Goal: Task Accomplishment & Management: Complete application form

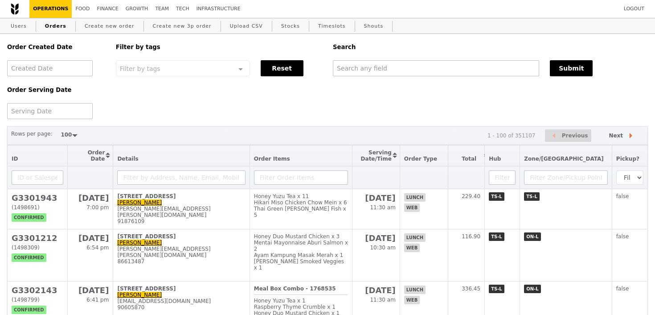
select select "100"
click at [78, 26] on div "Users Orders Create new order Create new 3p order Upload CSV Stocks Timeslots S…" at bounding box center [326, 26] width 639 height 16
click at [93, 26] on link "Create new order" at bounding box center [109, 26] width 57 height 16
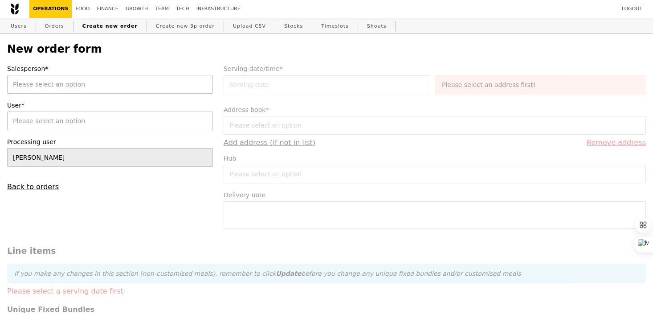
type input "Confirm"
click at [98, 83] on div "[PERSON_NAME]" at bounding box center [110, 84] width 206 height 19
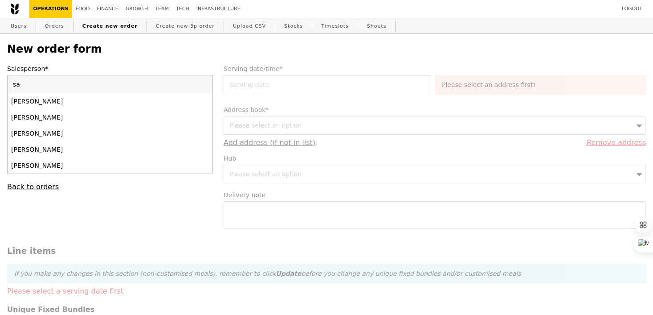
type input "[PERSON_NAME]"
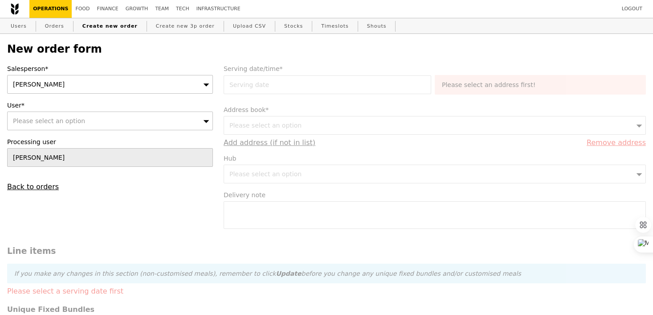
click at [94, 86] on div "[PERSON_NAME]" at bounding box center [110, 84] width 206 height 19
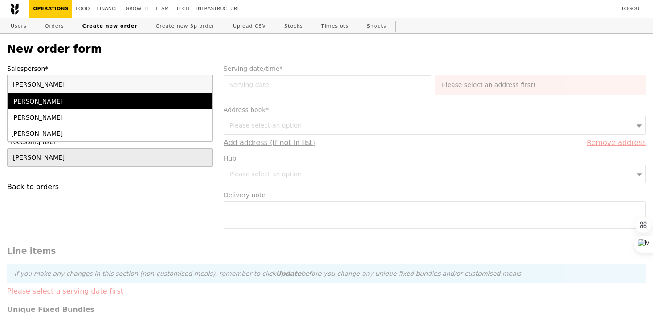
click at [94, 108] on li "[PERSON_NAME]" at bounding box center [110, 101] width 205 height 16
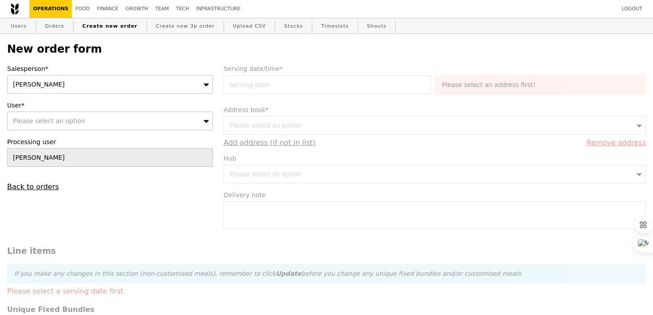
click at [95, 122] on div "Please select an option" at bounding box center [110, 120] width 206 height 19
type input "[EMAIL_ADDRESS][DOMAIN_NAME]"
type input "Confirm"
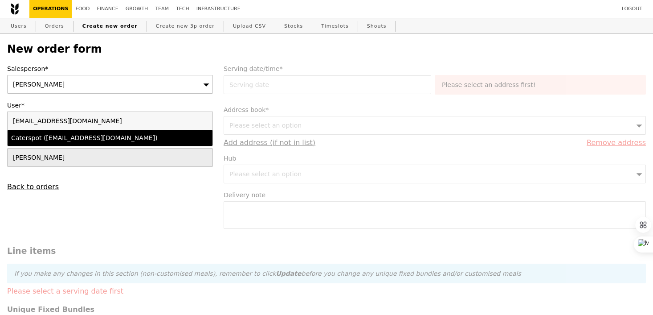
type input "[EMAIL_ADDRESS][DOMAIN_NAME]"
click at [100, 138] on div "Caterspot ([EMAIL_ADDRESS][DOMAIN_NAME])" at bounding box center [85, 137] width 148 height 9
type input "Loading..."
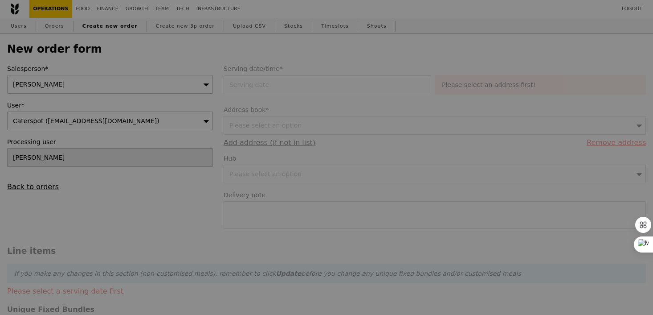
type input "9.08"
type input "9.90"
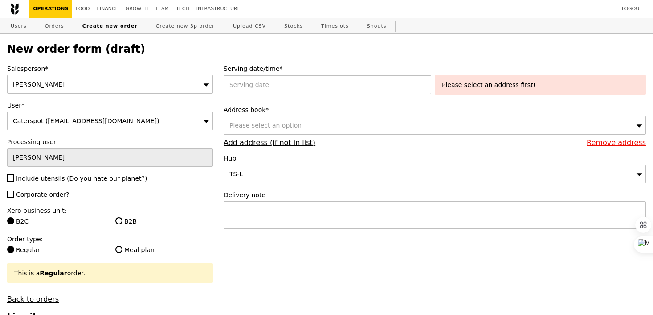
click at [151, 90] on div "[PERSON_NAME]" at bounding box center [110, 84] width 206 height 19
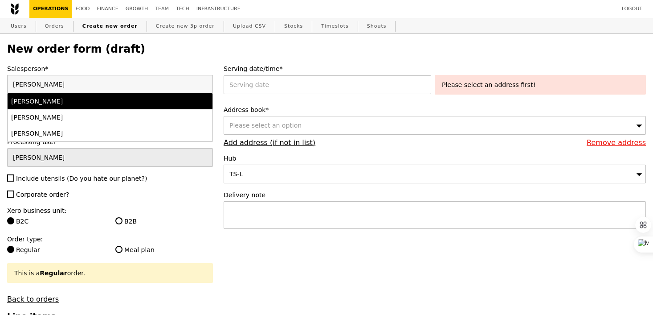
click at [151, 90] on input "[PERSON_NAME]" at bounding box center [110, 84] width 205 height 18
click at [174, 105] on div "[PERSON_NAME]" at bounding box center [110, 101] width 198 height 9
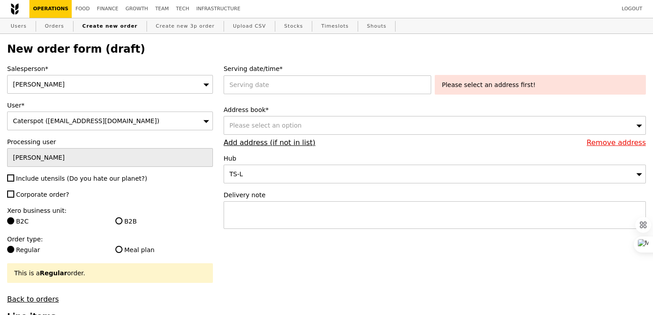
type input "Confirm"
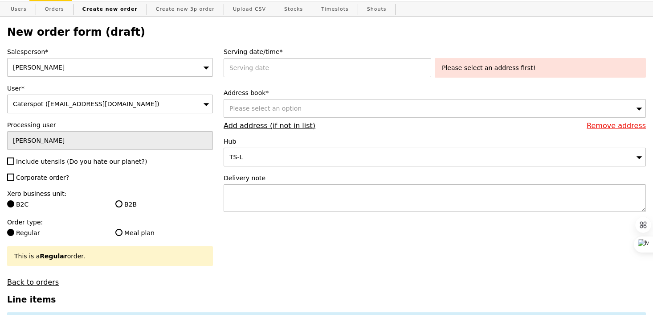
click at [114, 161] on span "Include utensils (Do you hate our planet?)" at bounding box center [81, 161] width 131 height 7
click at [14, 161] on input "Include utensils (Do you hate our planet?)" at bounding box center [10, 160] width 7 height 7
checkbox input "true"
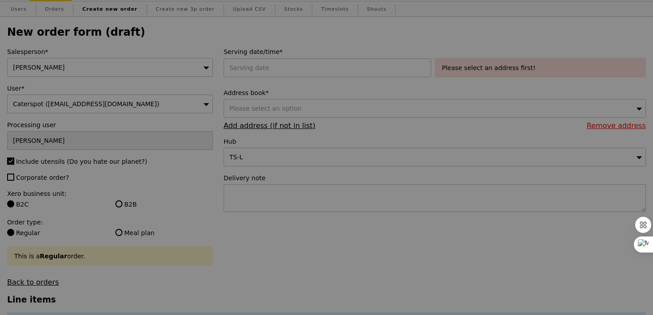
type input "Confirm"
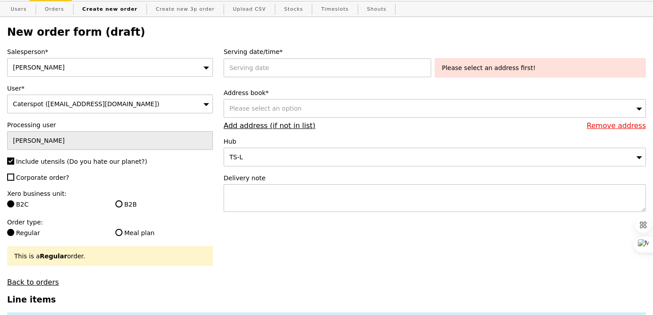
click at [61, 177] on span "Corporate order?" at bounding box center [42, 177] width 53 height 7
click at [14, 177] on input "Corporate order?" at bounding box center [10, 176] width 7 height 7
checkbox input "true"
click at [119, 203] on input "B2B" at bounding box center [118, 203] width 7 height 7
radio input "true"
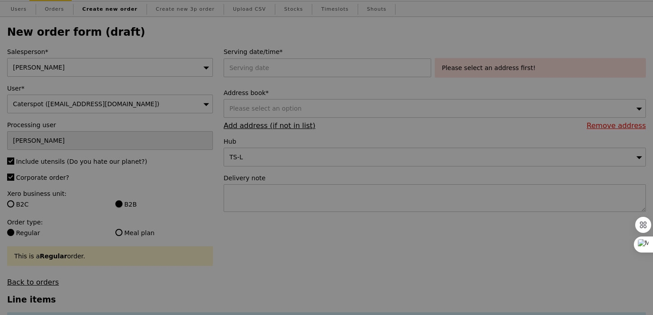
type input "Confirm"
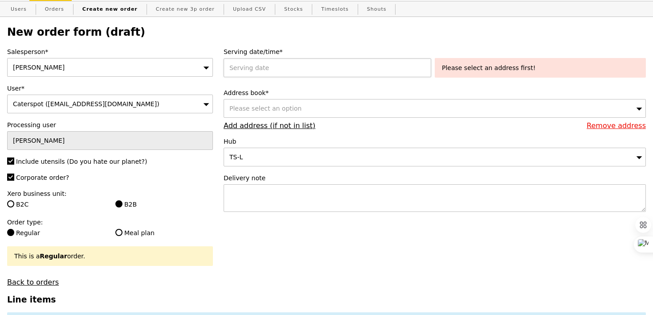
click at [286, 75] on div at bounding box center [329, 67] width 211 height 19
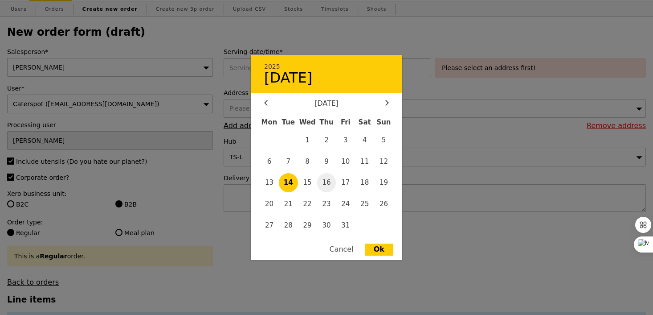
click at [335, 179] on span "16" at bounding box center [326, 182] width 19 height 19
type input "[DATE]"
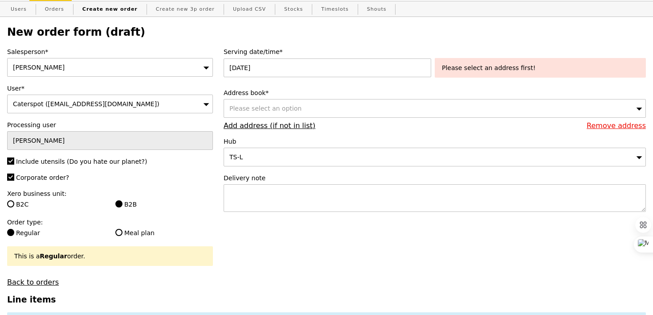
click at [331, 114] on div "Please select an option" at bounding box center [435, 108] width 422 height 19
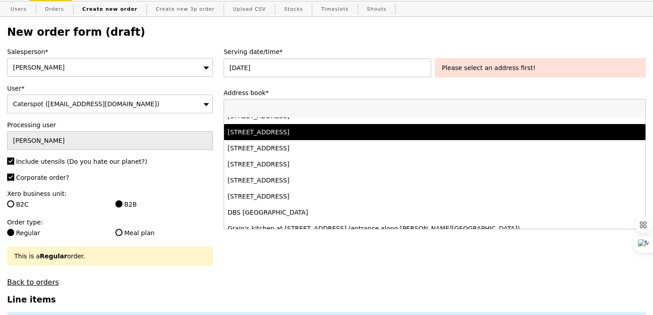
scroll to position [129, 0]
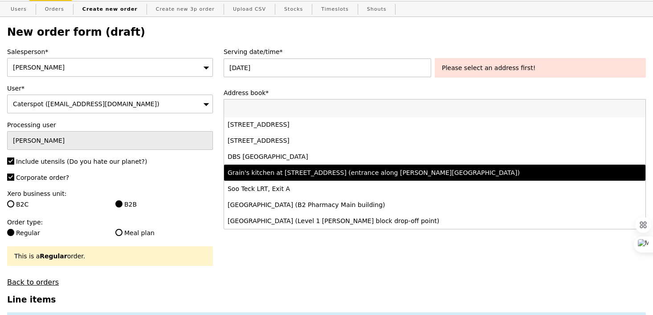
click at [327, 177] on li "Grain's kitchen at [STREET_ADDRESS] (entrance along [PERSON_NAME][GEOGRAPHIC_DA…" at bounding box center [434, 172] width 421 height 16
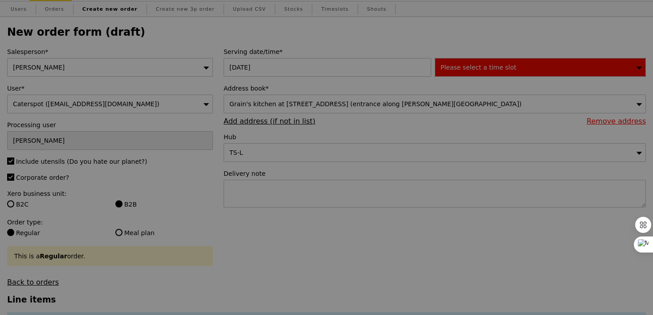
type input "Confirm"
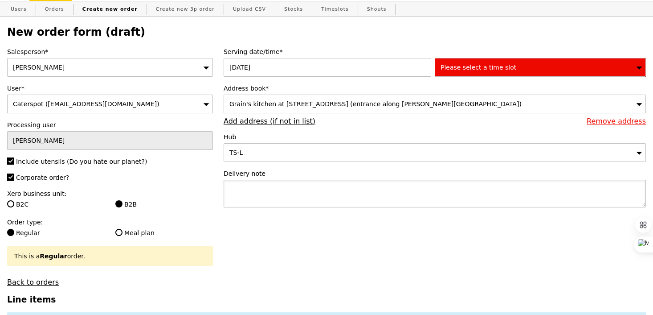
click at [276, 200] on textarea at bounding box center [435, 194] width 422 height 28
paste textarea "Q3864"
type textarea "Collect with Q3864, Caterspot self collect -"
type input "Confirm"
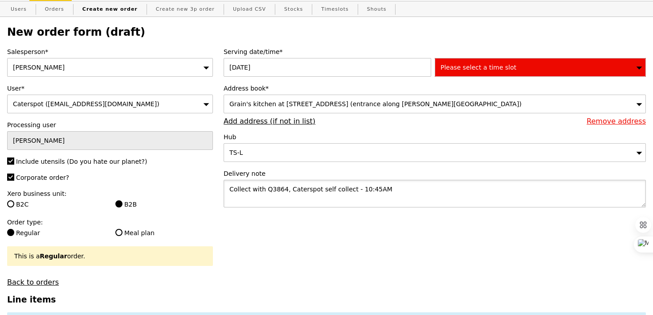
type textarea "Collect with Q3864, Caterspot self collect - 10:45AM"
click at [475, 59] on div "Please select a time slot" at bounding box center [540, 67] width 211 height 19
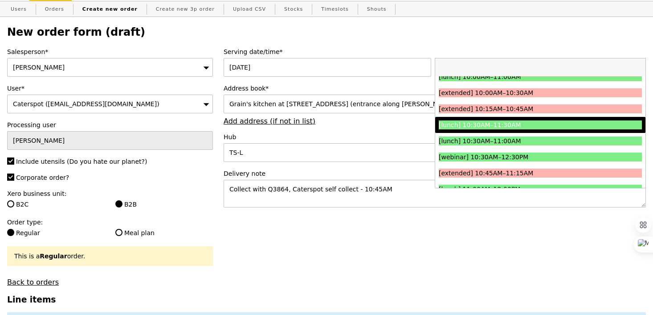
scroll to position [185, 0]
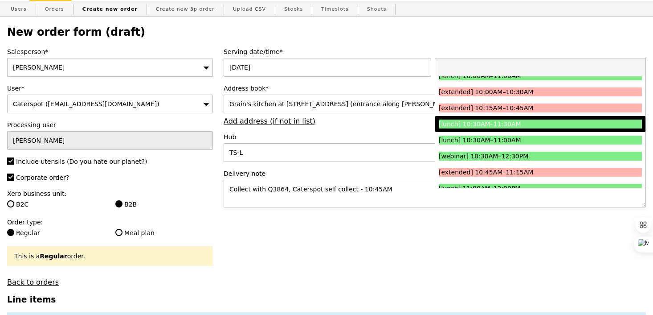
click at [473, 128] on div "[lunch] 10:30AM–11:30AM" at bounding box center [515, 123] width 152 height 9
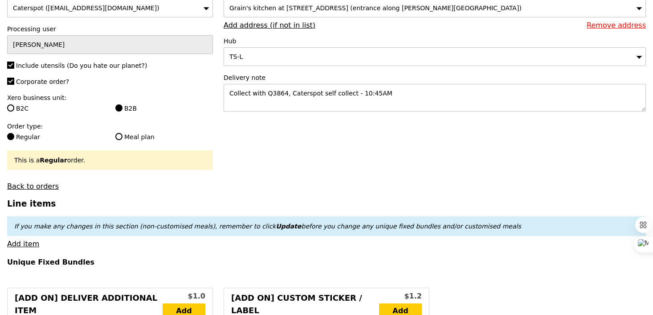
type input "Confirm"
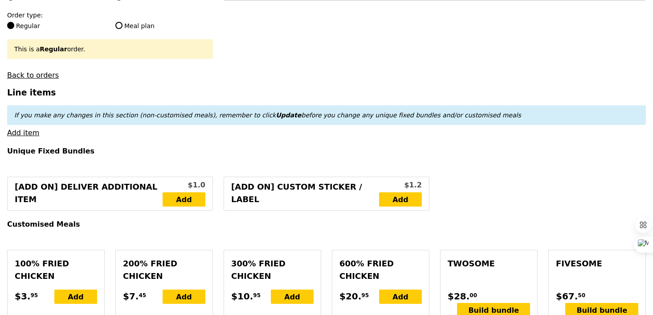
scroll to position [244, 0]
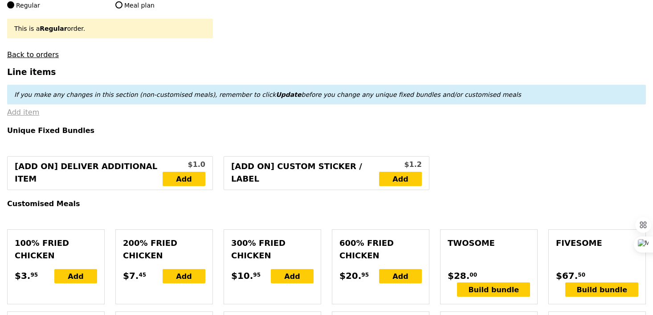
click at [32, 114] on link "Add item" at bounding box center [23, 112] width 32 height 8
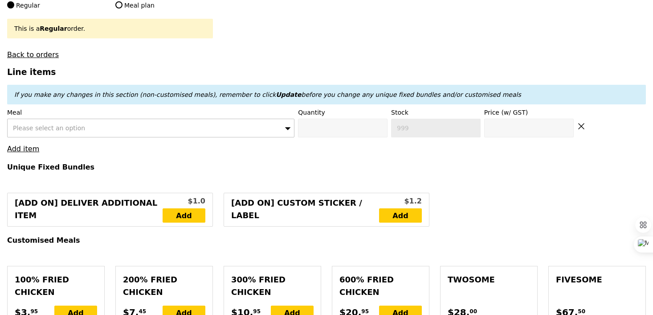
click at [63, 125] on span "Please select an option" at bounding box center [49, 127] width 72 height 7
type input "mentai"
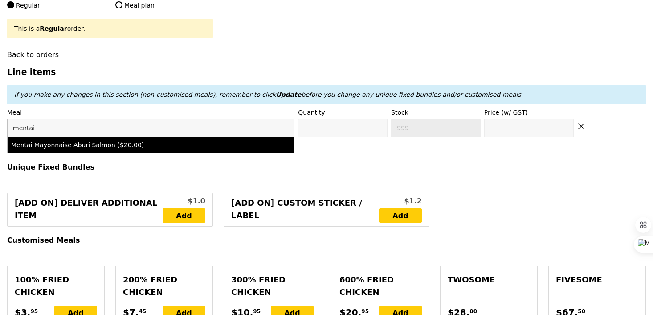
type input "Confirm anyway"
type input "0"
type input "478"
type input "20.0"
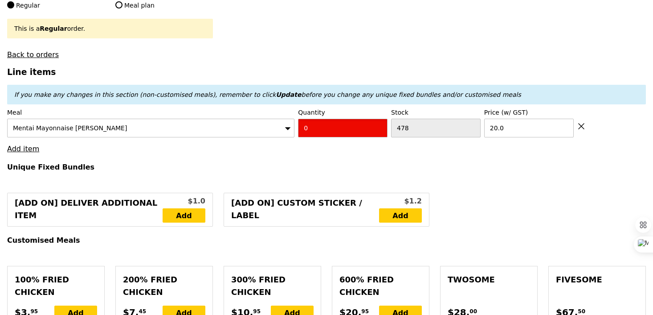
type input "Confirm"
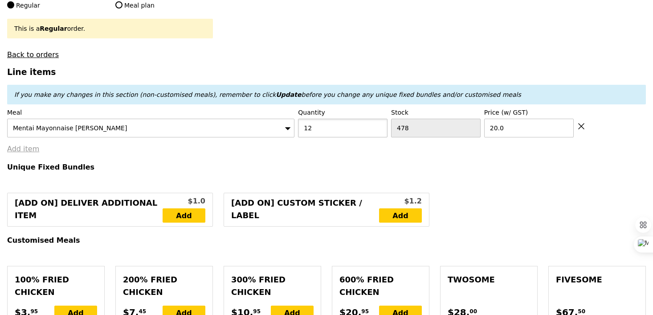
type input "12"
click at [20, 149] on link "Add item" at bounding box center [23, 148] width 32 height 8
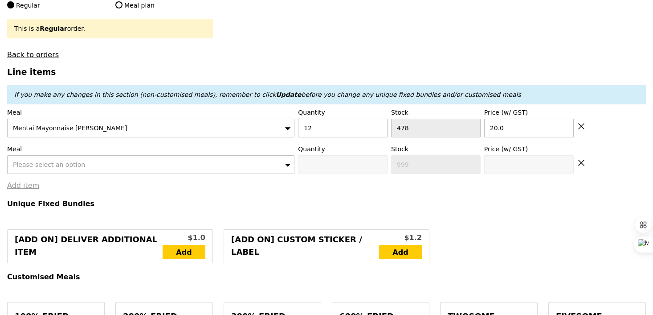
type input "Loading..."
type input "240.00"
type input "0.00"
type input "240.00"
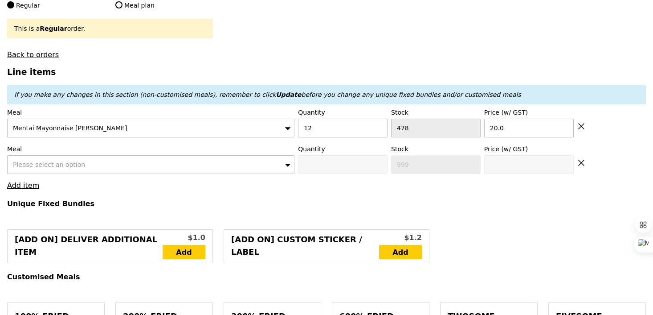
type input "Confirm"
click at [186, 173] on div "Please select an option" at bounding box center [150, 164] width 287 height 19
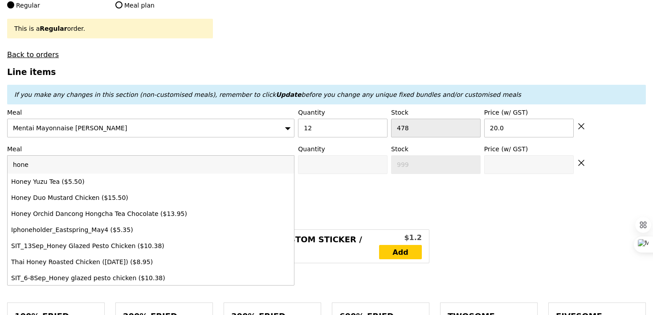
type input "honey"
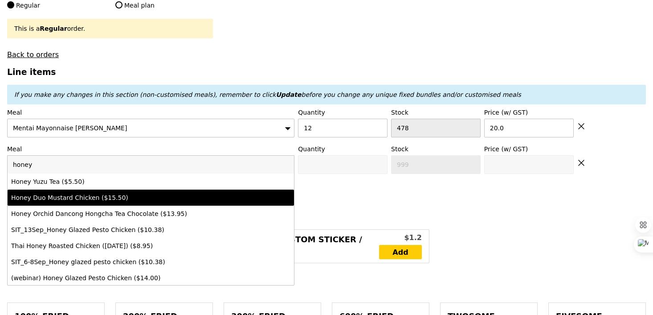
type input "Confirm anyway"
type input "0"
type input "419"
type input "15.5"
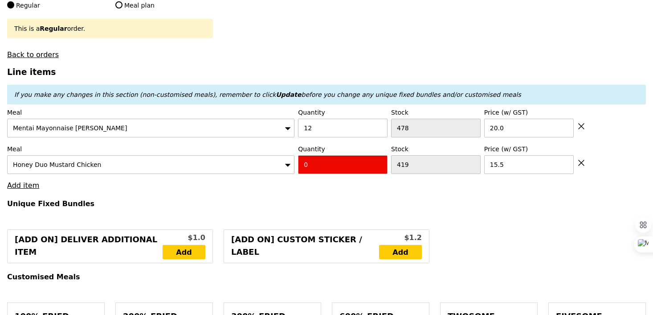
type input "Confirm"
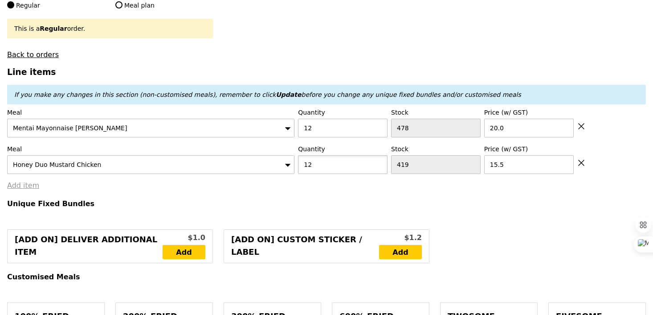
type input "12"
click at [32, 188] on link "Add item" at bounding box center [23, 185] width 32 height 8
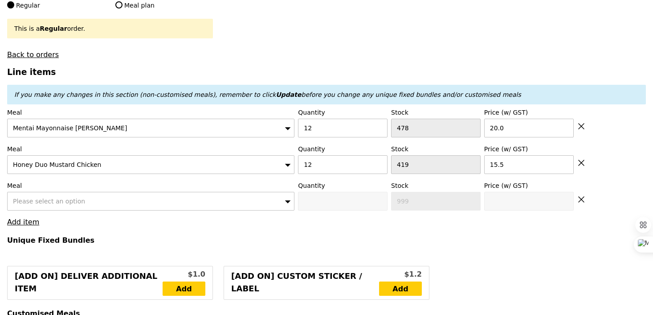
click at [45, 199] on span "Please select an option" at bounding box center [49, 200] width 72 height 7
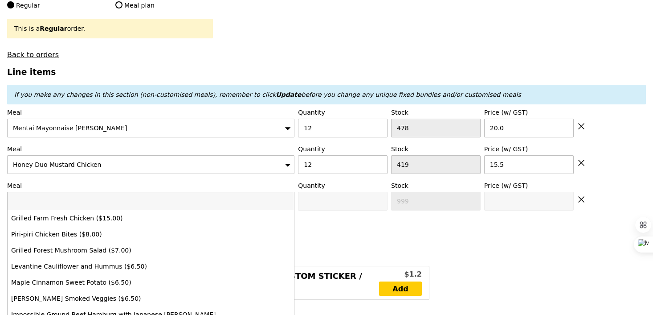
type input "i"
type input "Loading..."
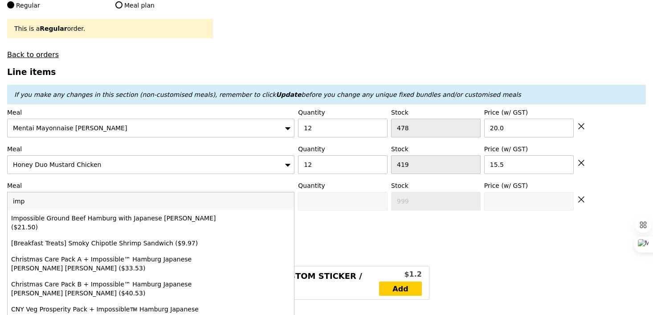
type input "impo"
type input "426.00"
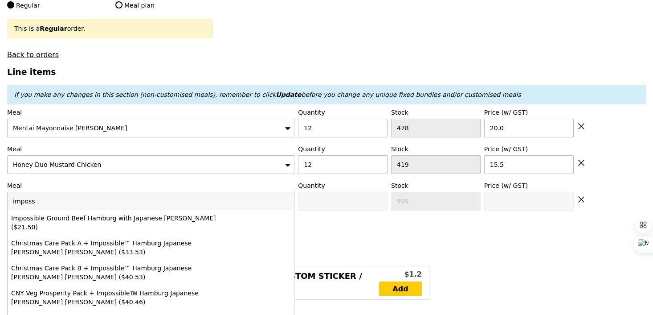
type input "impossi"
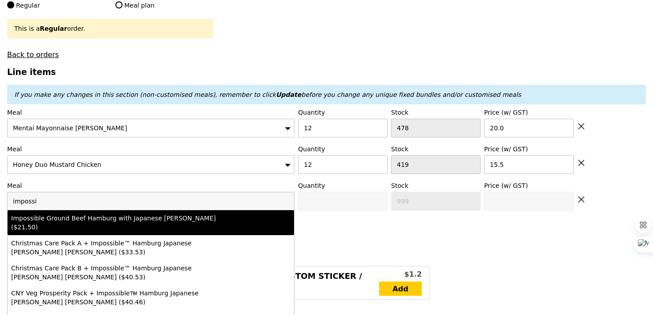
type input "Confirm anyway"
type input "0"
type input "488"
type input "21.5"
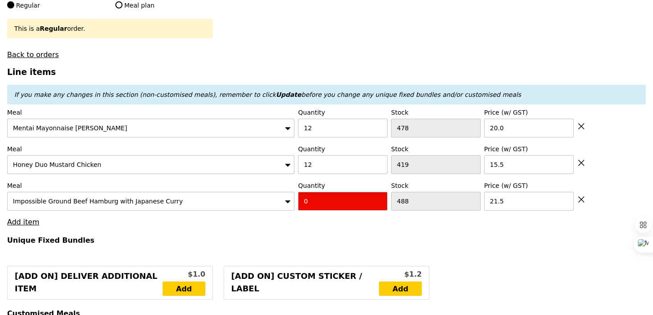
type input "Confirm"
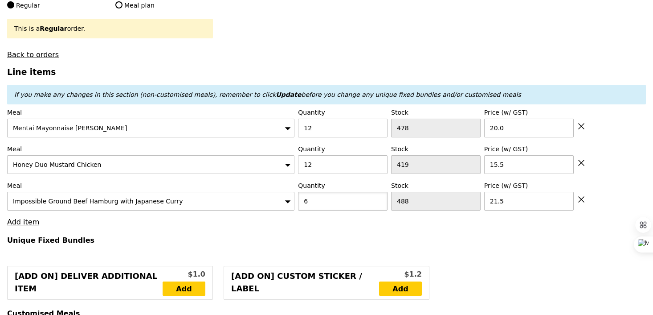
type input "6"
type input "Loading..."
type input "555.00"
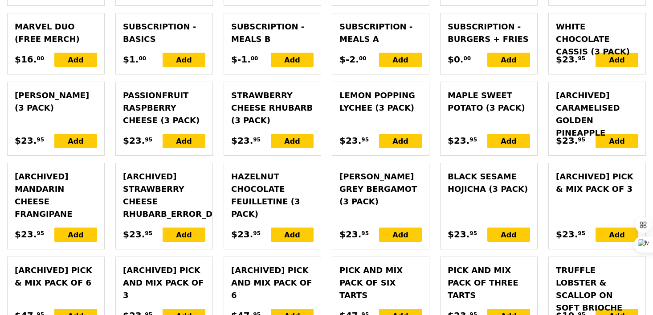
scroll to position [2472, 0]
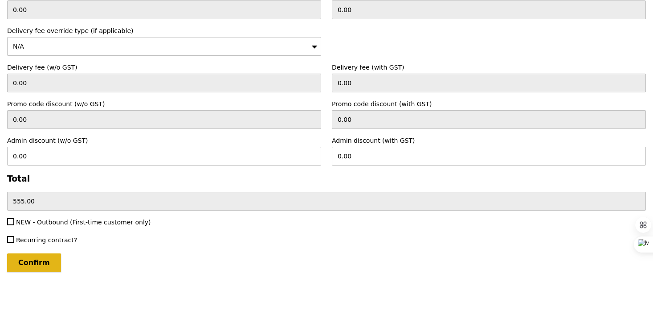
click at [34, 261] on input "Confirm" at bounding box center [34, 262] width 54 height 19
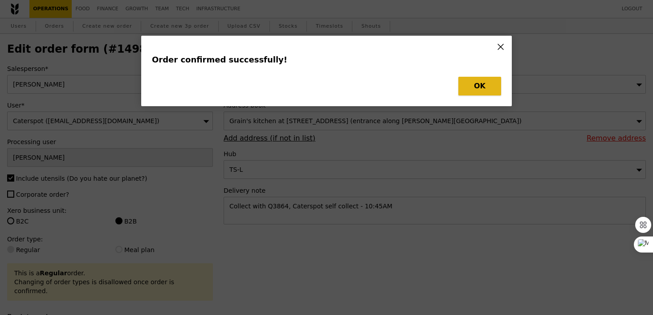
drag, startPoint x: 461, startPoint y: 88, endPoint x: 174, endPoint y: 113, distance: 288.1
click at [462, 88] on button "OK" at bounding box center [479, 86] width 43 height 19
type input "Loading..."
checkbox input "false"
type input "6"
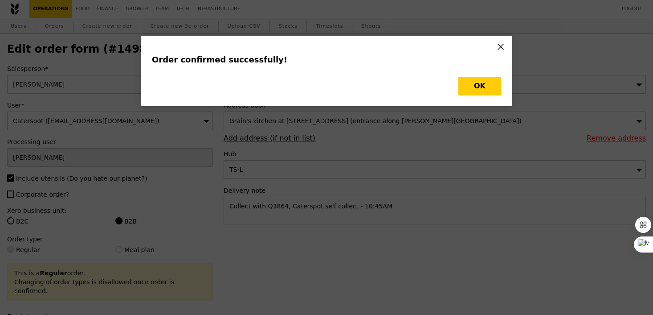
type input "488"
type input "21.50"
type input "15.50"
type input "12"
type input "478"
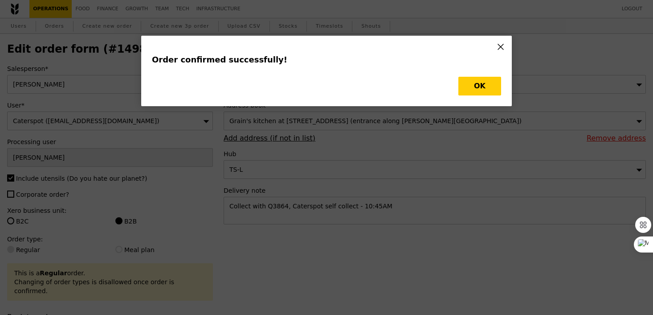
type input "20.00"
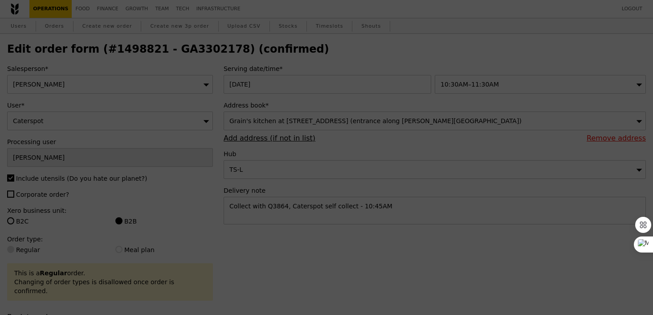
type input "482"
type input "407"
type input "466"
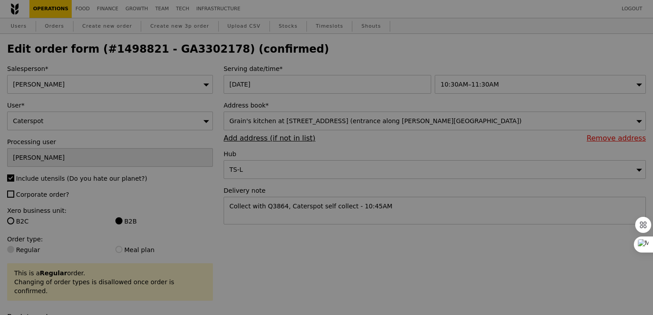
type input "Update"
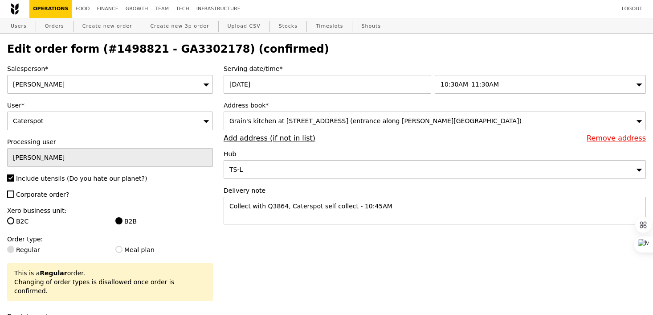
click at [168, 53] on h2 "Edit order form (#1498821 - GA3302178) (confirmed)" at bounding box center [326, 49] width 639 height 12
copy h2 "GA3302178"
click at [58, 26] on link "Orders" at bounding box center [54, 26] width 26 height 16
select select "100"
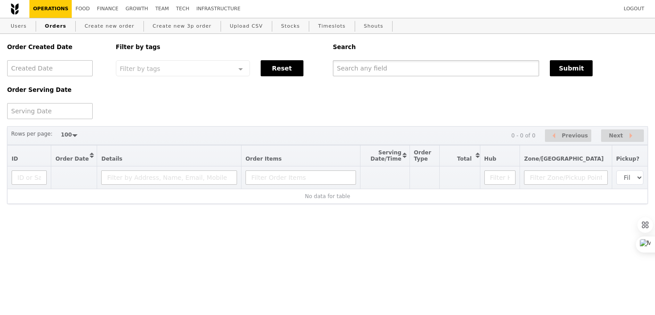
click at [395, 70] on input "text" at bounding box center [436, 68] width 206 height 16
paste input "GA3302178"
type input "GA3302178"
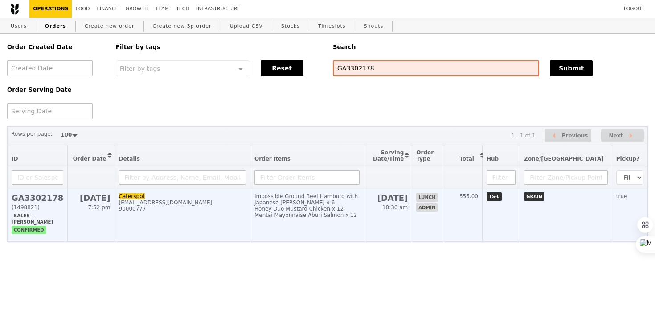
click at [223, 225] on td "Caterspot [EMAIL_ADDRESS][DOMAIN_NAME] 90000777" at bounding box center [182, 215] width 135 height 53
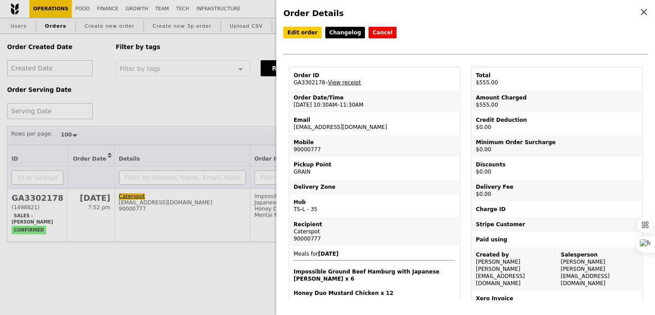
click at [310, 83] on td "Order ID GA3302178 – View receipt" at bounding box center [374, 78] width 169 height 21
copy td "GA3302178"
